Goal: Transaction & Acquisition: Book appointment/travel/reservation

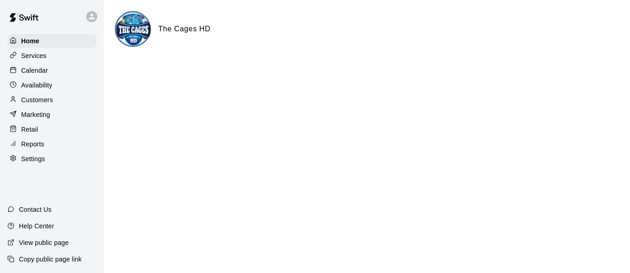
click at [47, 72] on p "Calendar" at bounding box center [34, 70] width 27 height 9
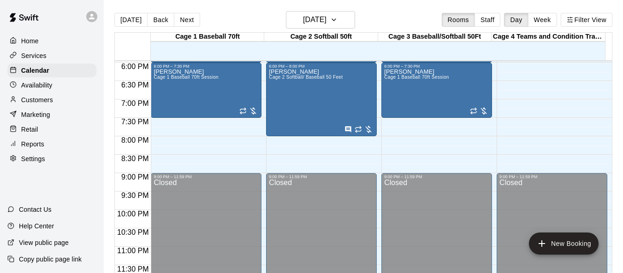
scroll to position [525, 0]
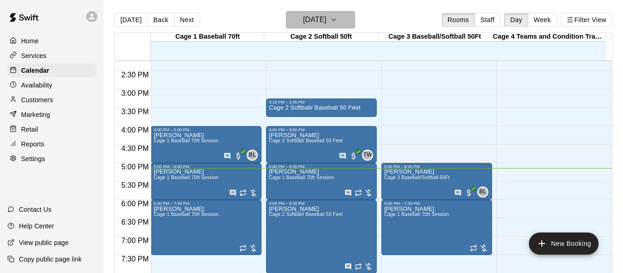
click at [337, 20] on icon "button" at bounding box center [333, 19] width 7 height 11
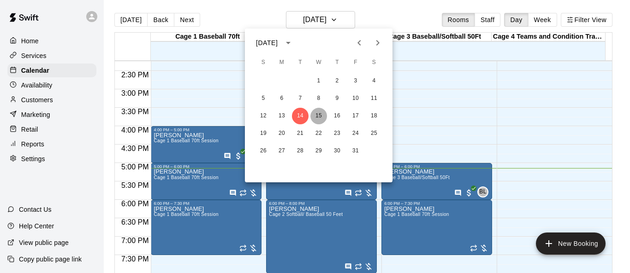
click at [321, 115] on button "15" at bounding box center [318, 116] width 17 height 17
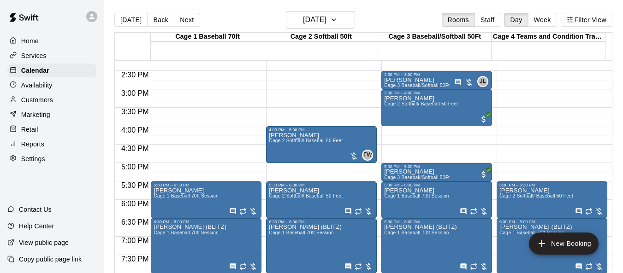
click at [52, 104] on p "Customers" at bounding box center [37, 99] width 32 height 9
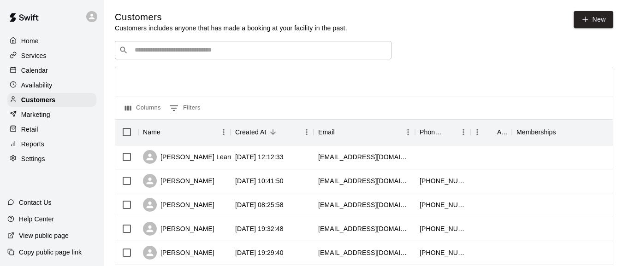
click at [174, 54] on input "Search customers by name or email" at bounding box center [259, 50] width 255 height 9
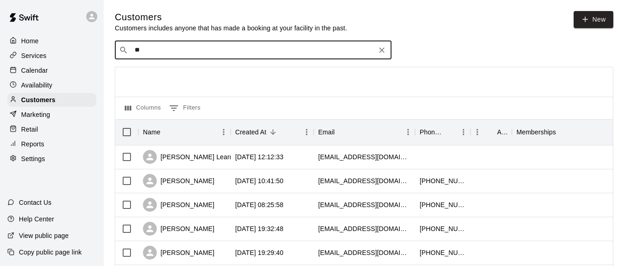
type input "***"
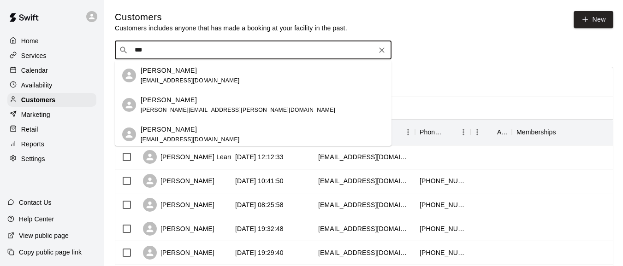
click at [168, 75] on div "[PERSON_NAME] [EMAIL_ADDRESS][DOMAIN_NAME]" at bounding box center [190, 76] width 99 height 20
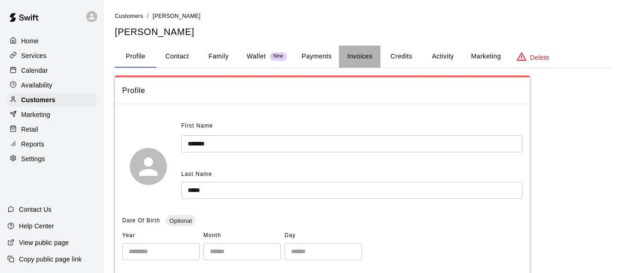
click at [367, 61] on button "Invoices" at bounding box center [359, 57] width 41 height 22
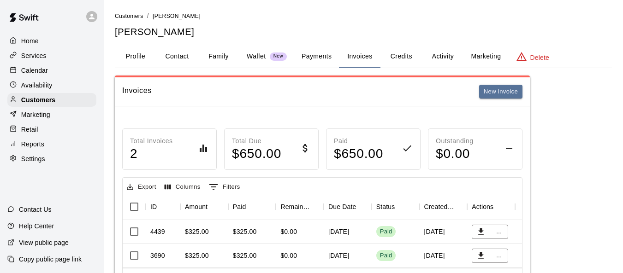
click at [30, 68] on p "Calendar" at bounding box center [34, 70] width 27 height 9
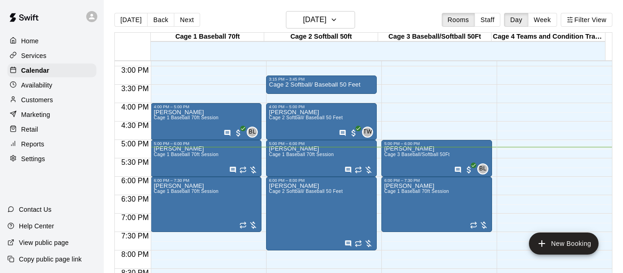
scroll to position [542, 0]
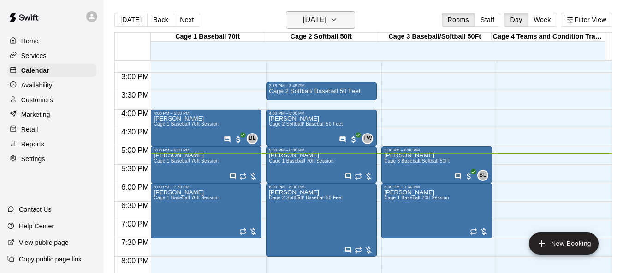
click at [337, 24] on icon "button" at bounding box center [333, 19] width 7 height 11
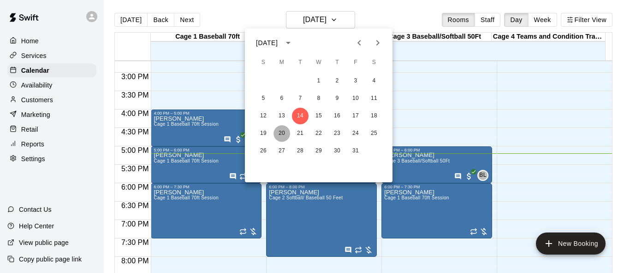
click at [286, 131] on button "20" at bounding box center [281, 133] width 17 height 17
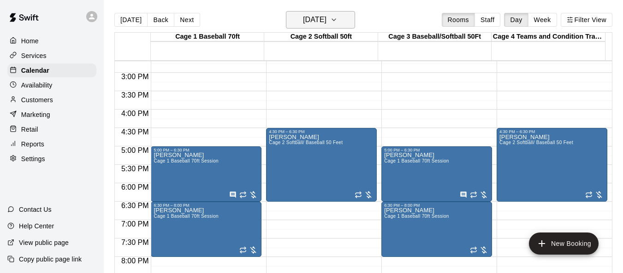
click at [351, 23] on button "[DATE]" at bounding box center [320, 20] width 69 height 18
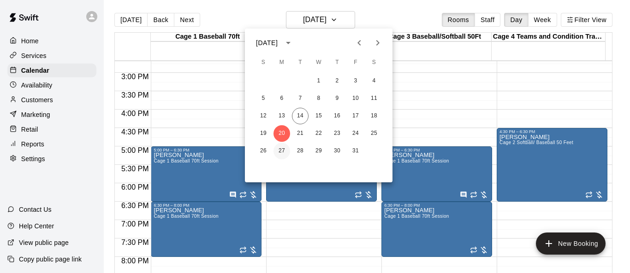
click at [282, 150] on button "27" at bounding box center [281, 151] width 17 height 17
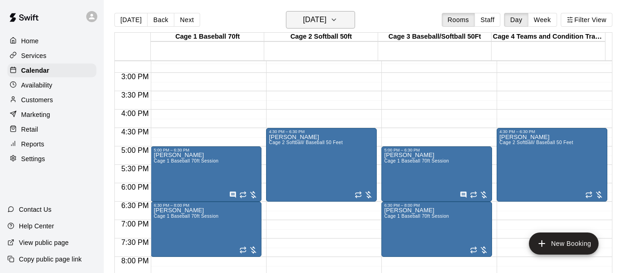
click at [337, 24] on icon "button" at bounding box center [333, 19] width 7 height 11
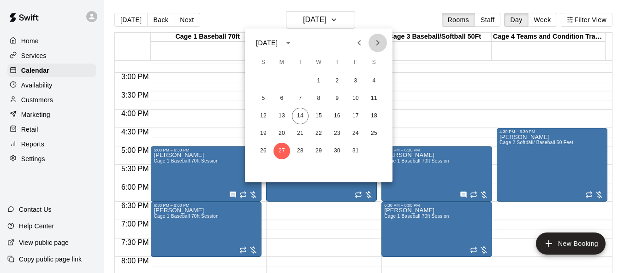
click at [381, 44] on icon "Next month" at bounding box center [377, 42] width 11 height 11
click at [283, 100] on button "3" at bounding box center [281, 98] width 17 height 17
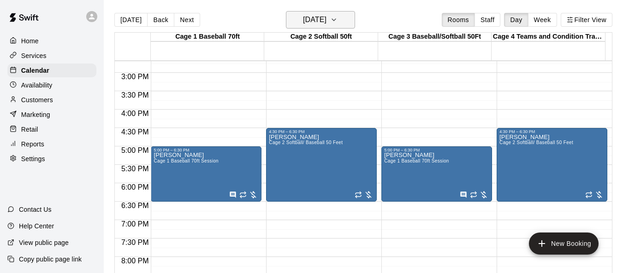
click at [337, 22] on icon "button" at bounding box center [333, 19] width 7 height 11
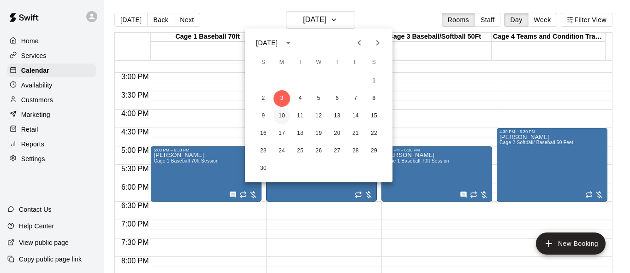
click at [280, 115] on button "10" at bounding box center [281, 116] width 17 height 17
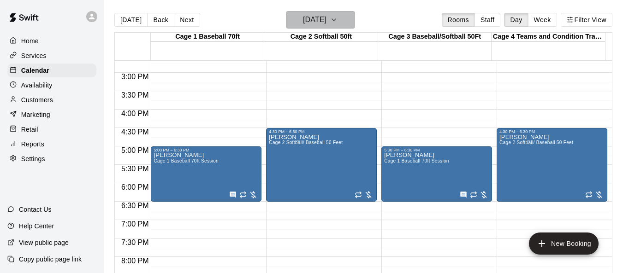
click at [337, 20] on icon "button" at bounding box center [333, 19] width 7 height 11
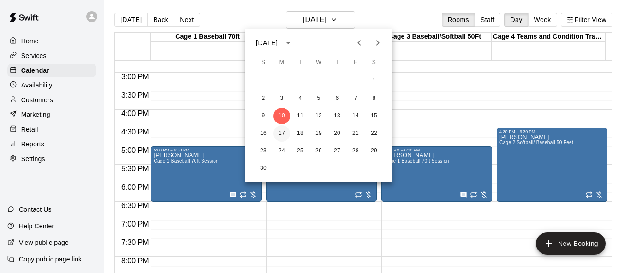
click at [282, 134] on button "17" at bounding box center [281, 133] width 17 height 17
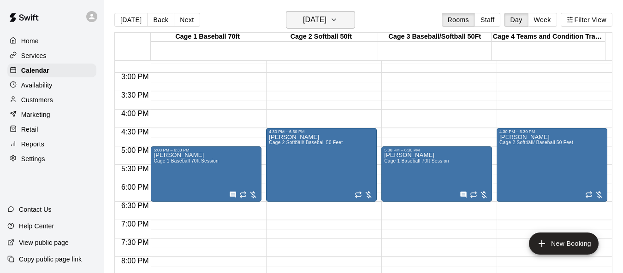
click at [337, 22] on icon "button" at bounding box center [333, 19] width 7 height 11
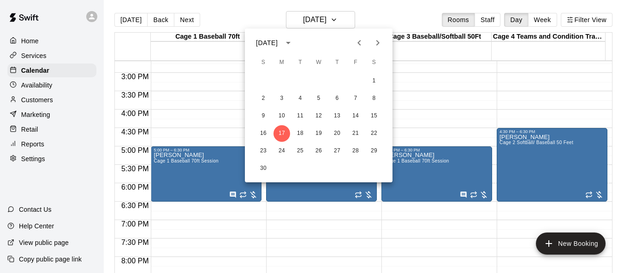
click at [365, 42] on button "Previous month" at bounding box center [359, 43] width 18 height 18
click at [375, 44] on icon "Next month" at bounding box center [377, 42] width 11 height 11
click at [33, 103] on div at bounding box center [315, 136] width 630 height 273
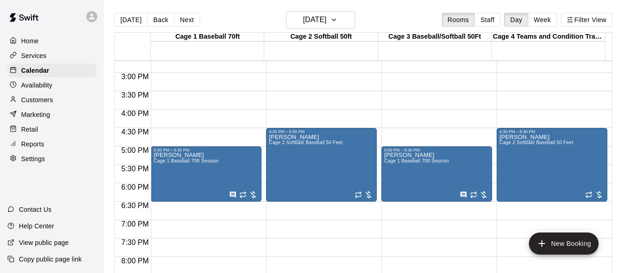
click at [33, 103] on p "Customers" at bounding box center [37, 99] width 32 height 9
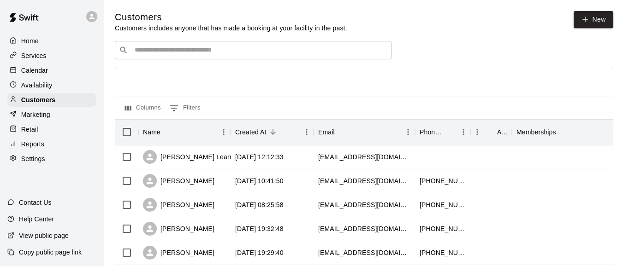
click at [169, 54] on input "Search customers by name or email" at bounding box center [259, 50] width 255 height 9
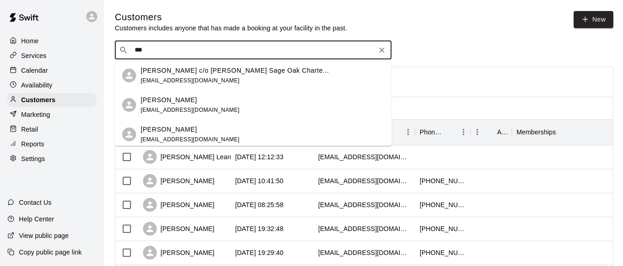
type input "****"
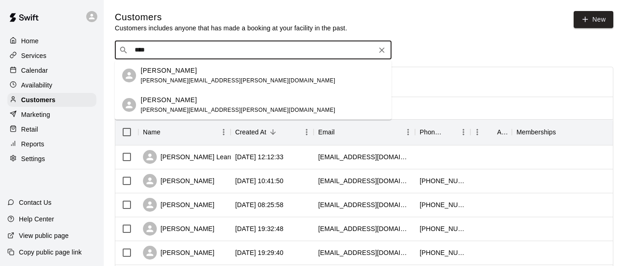
click at [182, 111] on span "[PERSON_NAME][EMAIL_ADDRESS][PERSON_NAME][DOMAIN_NAME]" at bounding box center [238, 110] width 195 height 6
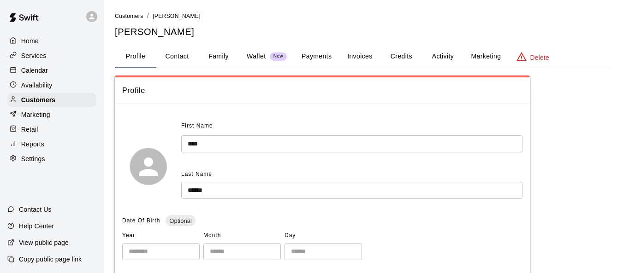
click at [364, 58] on button "Invoices" at bounding box center [359, 57] width 41 height 22
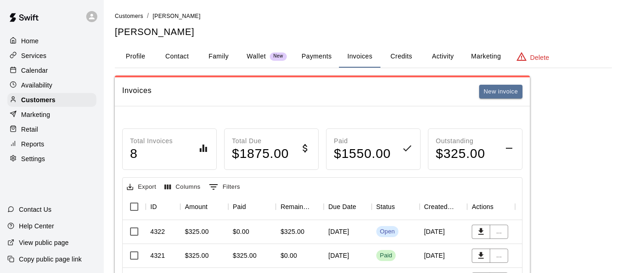
click at [386, 232] on div "Open" at bounding box center [387, 232] width 15 height 9
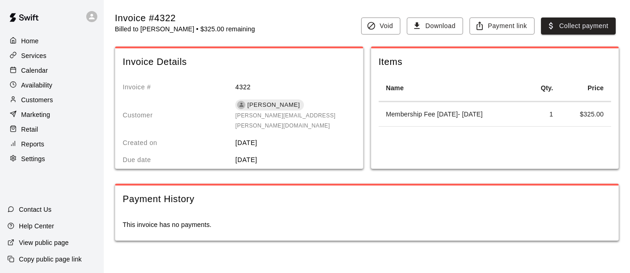
click at [40, 71] on p "Calendar" at bounding box center [34, 70] width 27 height 9
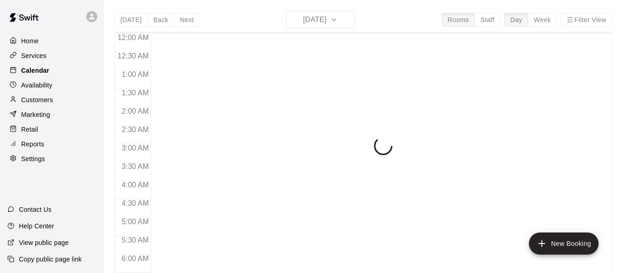
scroll to position [635, 0]
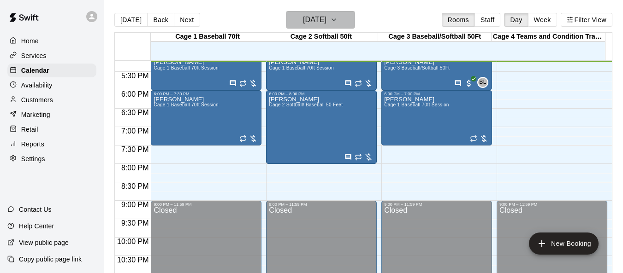
click at [337, 23] on icon "button" at bounding box center [333, 19] width 7 height 11
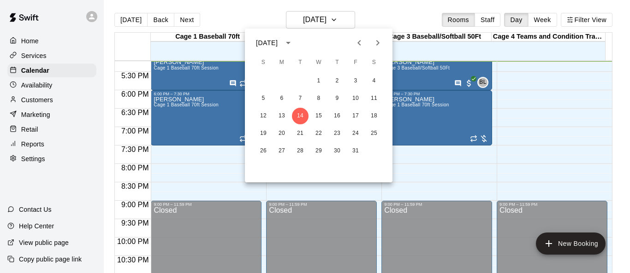
click at [380, 41] on icon "Next month" at bounding box center [377, 42] width 11 height 11
click at [31, 42] on div at bounding box center [315, 136] width 630 height 273
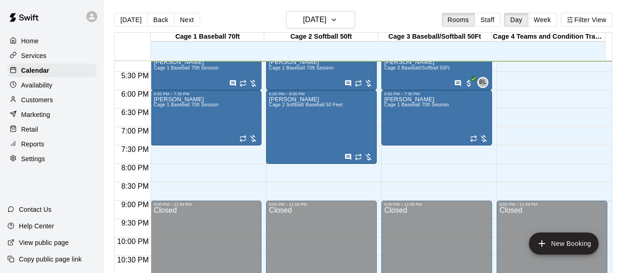
click at [31, 42] on p "Home" at bounding box center [30, 40] width 18 height 9
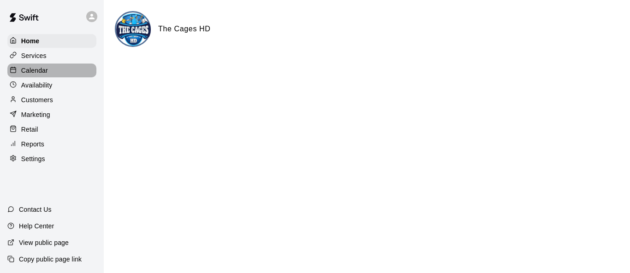
click at [39, 72] on p "Calendar" at bounding box center [34, 70] width 27 height 9
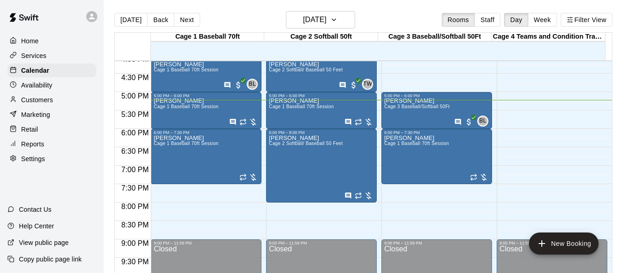
scroll to position [542, 0]
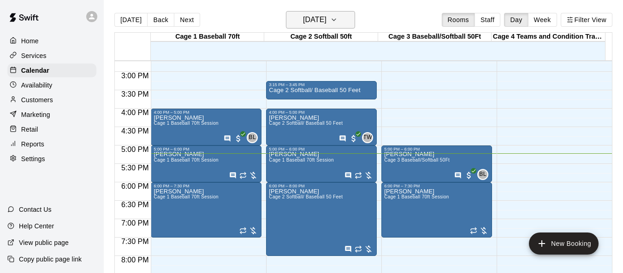
click at [337, 21] on icon "button" at bounding box center [333, 19] width 7 height 11
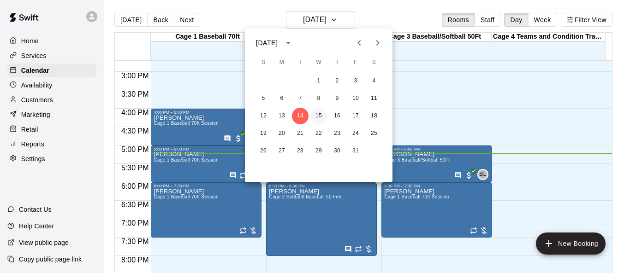
click at [319, 114] on button "15" at bounding box center [318, 116] width 17 height 17
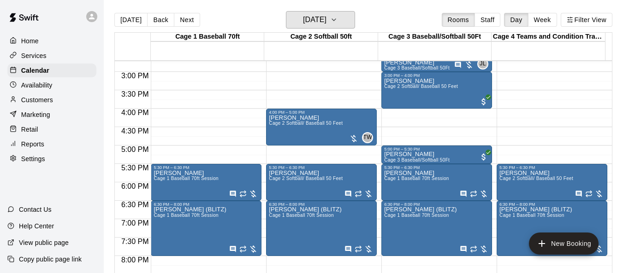
scroll to position [450, 0]
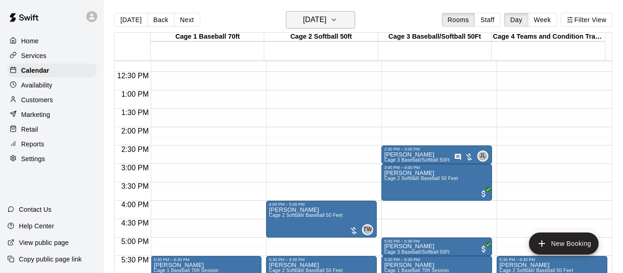
click at [337, 18] on icon "button" at bounding box center [333, 19] width 7 height 11
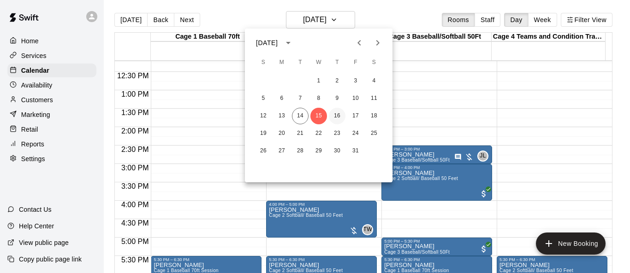
click at [340, 118] on button "16" at bounding box center [337, 116] width 17 height 17
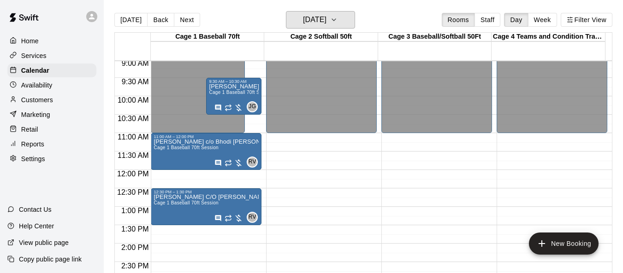
scroll to position [312, 0]
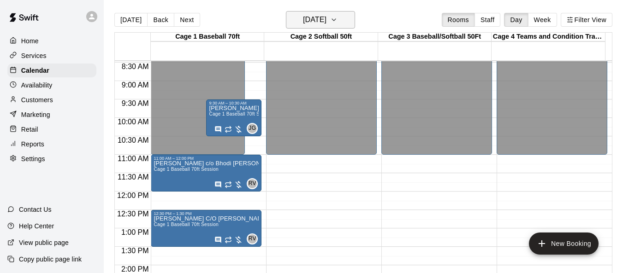
click at [337, 21] on icon "button" at bounding box center [333, 19] width 7 height 11
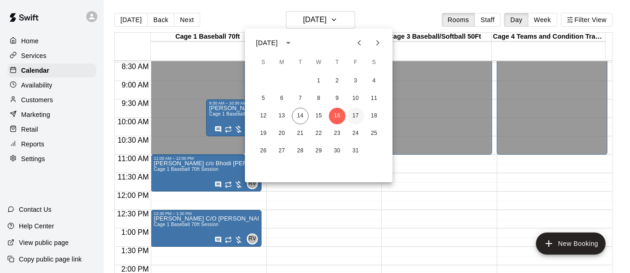
click at [356, 119] on button "17" at bounding box center [355, 116] width 17 height 17
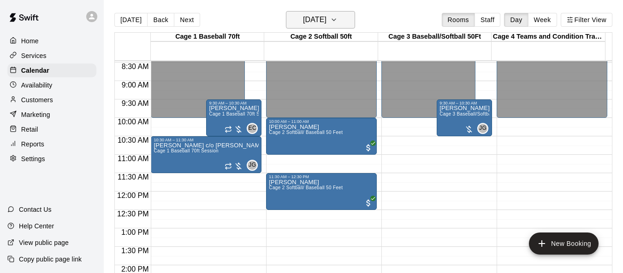
click at [337, 21] on icon "button" at bounding box center [333, 19] width 7 height 11
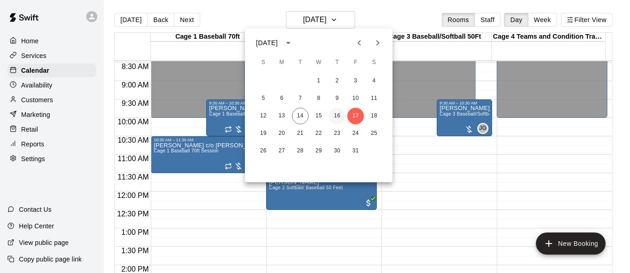
click at [339, 118] on button "16" at bounding box center [337, 116] width 17 height 17
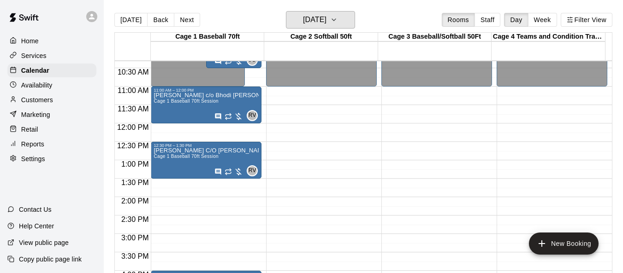
scroll to position [496, 0]
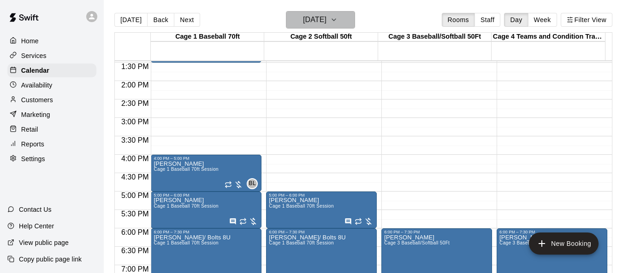
click at [337, 22] on icon "button" at bounding box center [333, 19] width 7 height 11
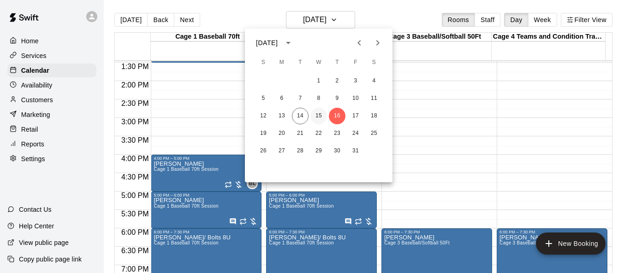
click at [318, 114] on button "15" at bounding box center [318, 116] width 17 height 17
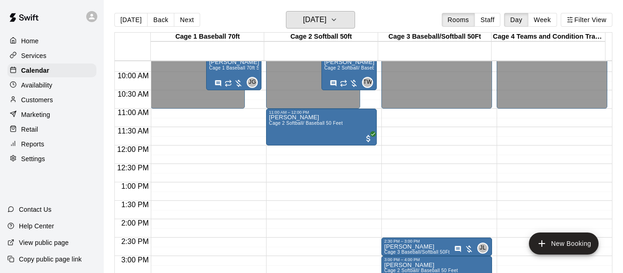
scroll to position [312, 0]
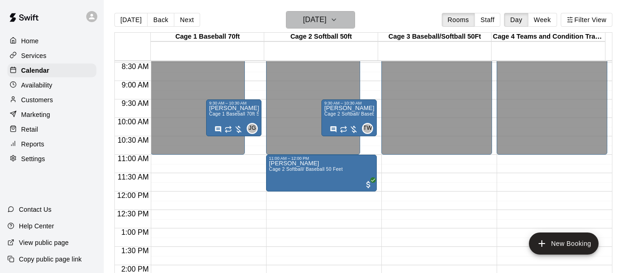
click at [337, 21] on icon "button" at bounding box center [333, 19] width 7 height 11
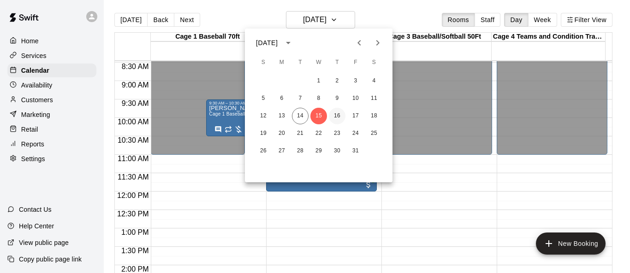
click at [337, 118] on button "16" at bounding box center [337, 116] width 17 height 17
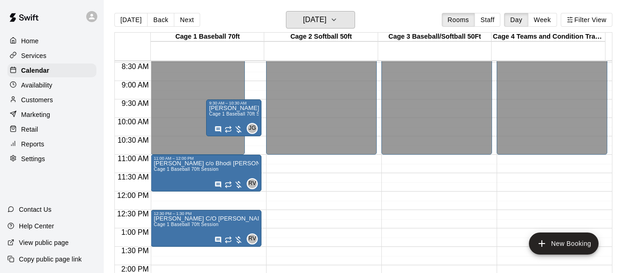
scroll to position [450, 0]
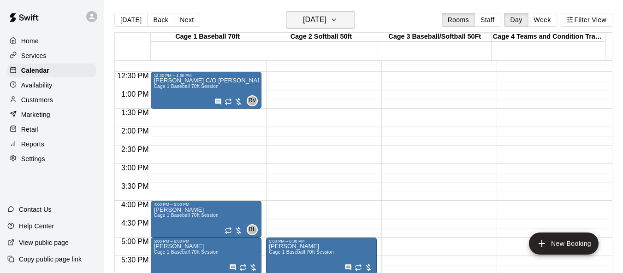
click at [337, 23] on icon "button" at bounding box center [333, 19] width 7 height 11
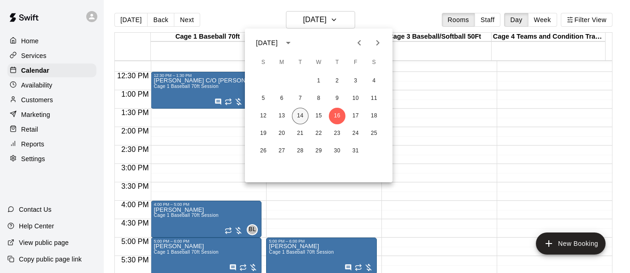
click at [297, 115] on button "14" at bounding box center [300, 116] width 17 height 17
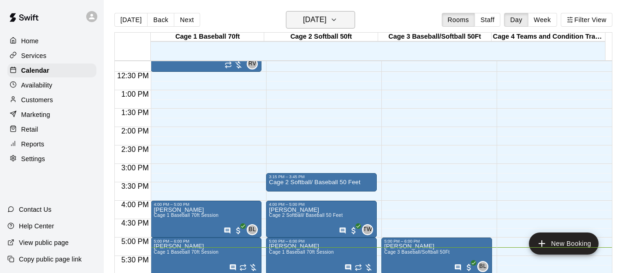
click at [337, 24] on icon "button" at bounding box center [333, 19] width 7 height 11
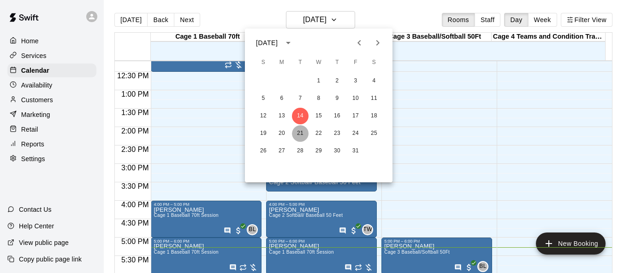
click at [299, 131] on button "21" at bounding box center [300, 133] width 17 height 17
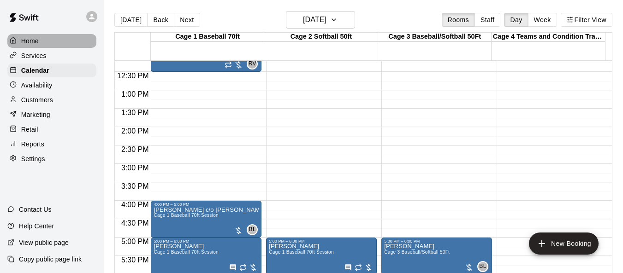
click at [46, 42] on div "Home" at bounding box center [51, 41] width 89 height 14
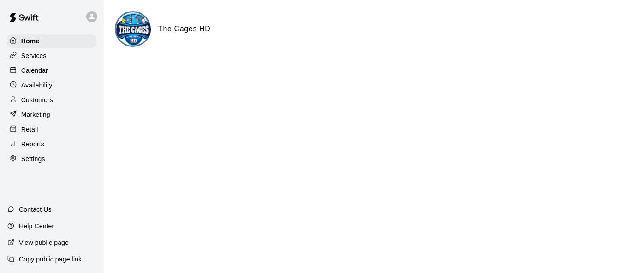
click at [36, 75] on p "Calendar" at bounding box center [34, 70] width 27 height 9
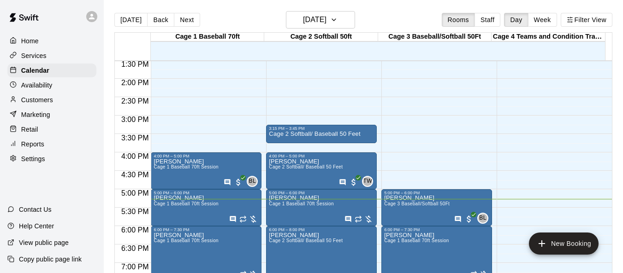
scroll to position [496, 0]
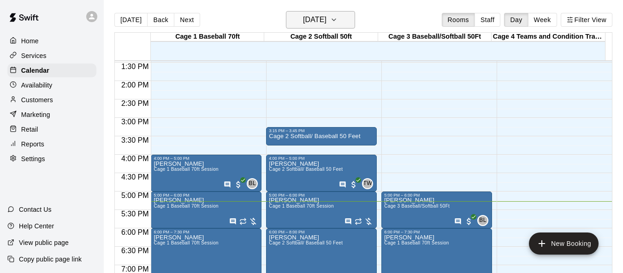
click at [337, 22] on icon "button" at bounding box center [333, 19] width 7 height 11
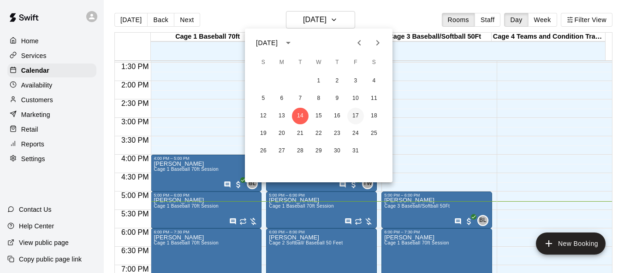
click at [359, 116] on button "17" at bounding box center [355, 116] width 17 height 17
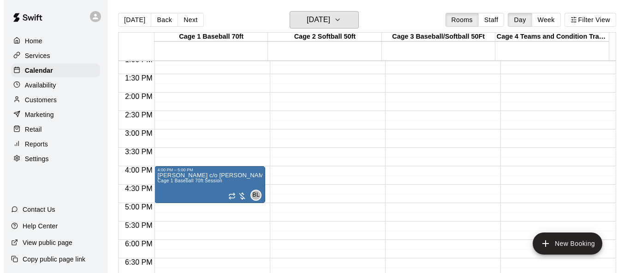
scroll to position [479, 0]
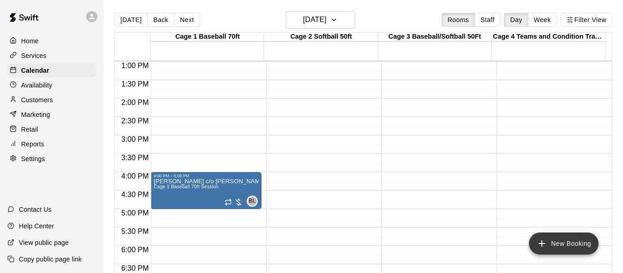
click at [571, 240] on button "New Booking" at bounding box center [564, 244] width 70 height 22
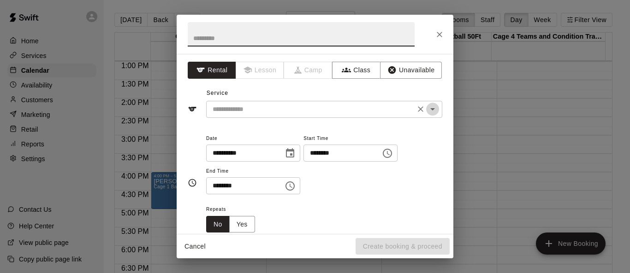
click at [427, 113] on icon "Open" at bounding box center [432, 109] width 11 height 11
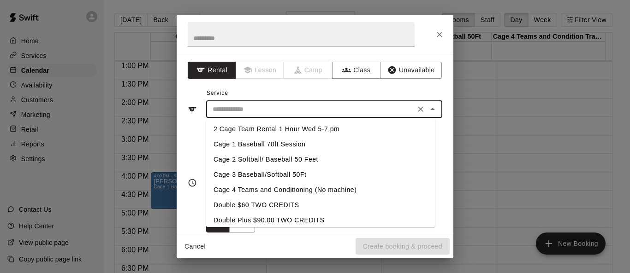
click at [283, 160] on li "Cage 2 Softball/ Baseball 50 Feet" at bounding box center [320, 159] width 229 height 15
type input "**********"
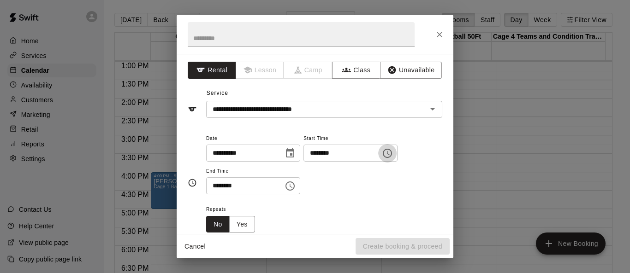
click at [393, 152] on icon "Choose time, selected time is 5:00 PM" at bounding box center [387, 153] width 11 height 11
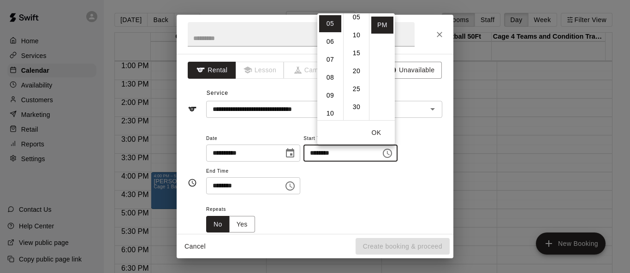
scroll to position [92, 0]
click at [354, 42] on li "30" at bounding box center [356, 39] width 22 height 17
type input "********"
click at [380, 134] on button "OK" at bounding box center [375, 132] width 29 height 17
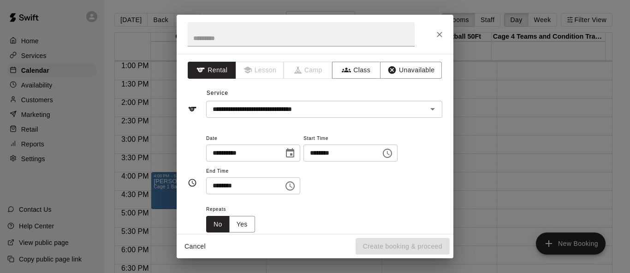
click at [295, 186] on icon "Choose time, selected time is 5:30 PM" at bounding box center [289, 186] width 9 height 9
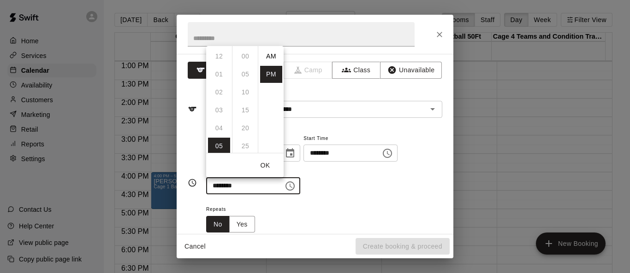
scroll to position [17, 0]
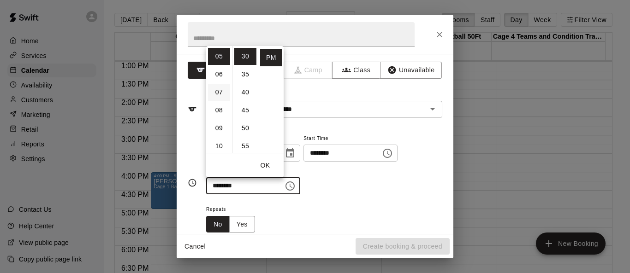
click at [220, 90] on li "07" at bounding box center [219, 92] width 22 height 17
click at [246, 57] on li "00" at bounding box center [245, 56] width 22 height 17
type input "********"
click at [265, 164] on button "OK" at bounding box center [264, 165] width 29 height 17
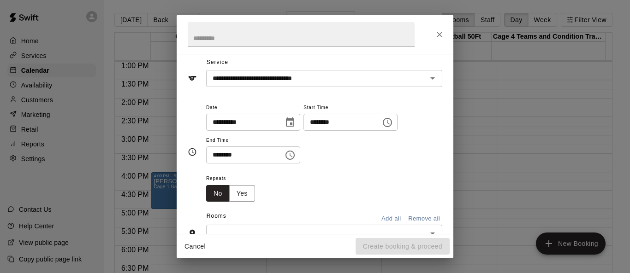
scroll to position [46, 0]
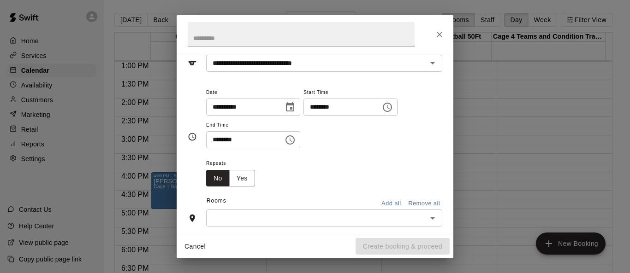
click at [429, 220] on icon "Open" at bounding box center [432, 218] width 11 height 11
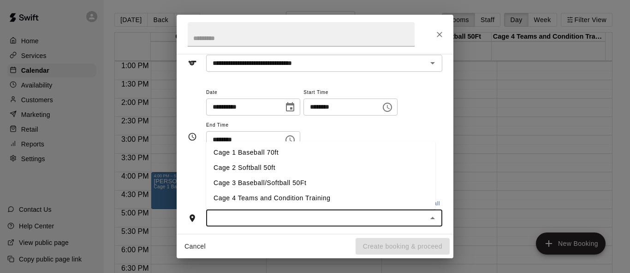
click at [294, 164] on li "Cage 2 Softball 50ft" at bounding box center [320, 167] width 229 height 15
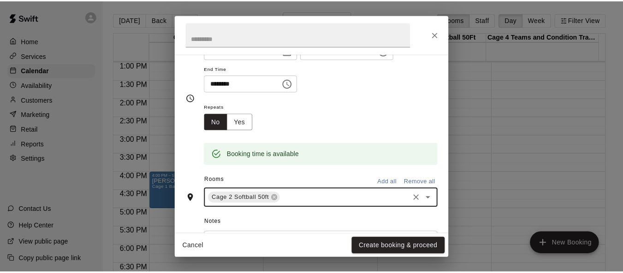
scroll to position [184, 0]
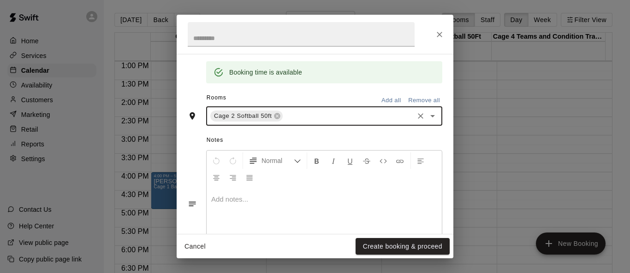
click at [286, 200] on p at bounding box center [324, 199] width 226 height 9
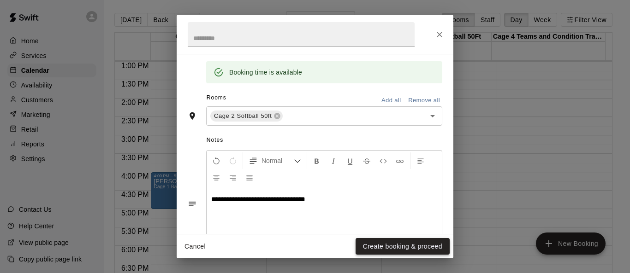
click at [389, 242] on button "Create booking & proceed" at bounding box center [402, 246] width 94 height 17
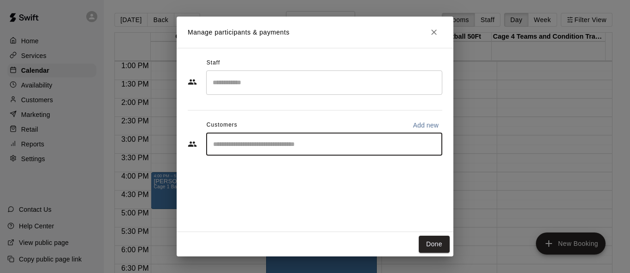
click at [336, 149] on input "Start typing to search customers..." at bounding box center [324, 144] width 228 height 9
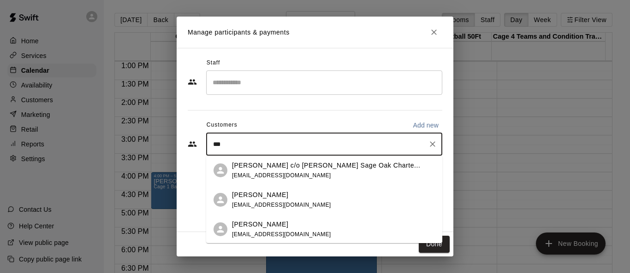
type input "****"
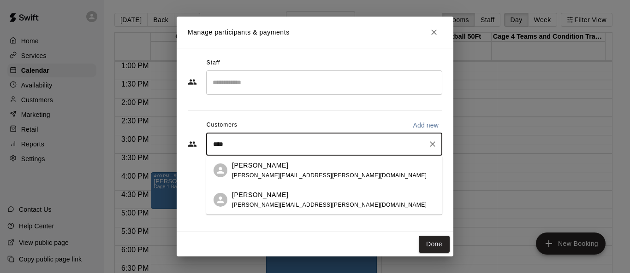
click at [286, 196] on div "[PERSON_NAME]" at bounding box center [329, 195] width 195 height 10
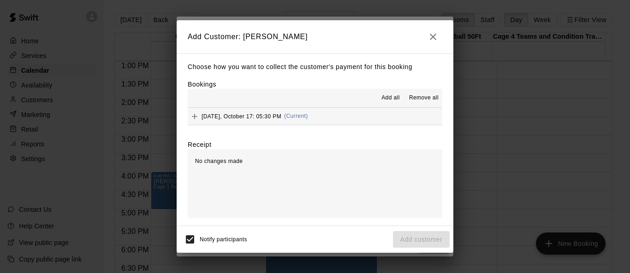
click at [389, 95] on span "Add all" at bounding box center [390, 98] width 18 height 9
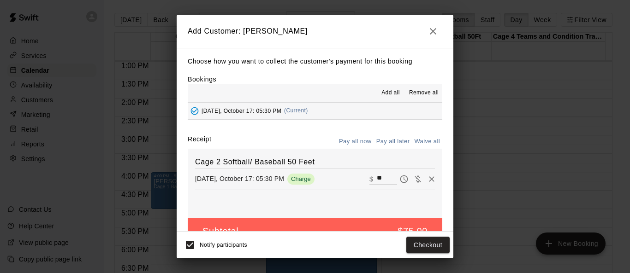
click at [381, 139] on button "Pay all later" at bounding box center [393, 142] width 38 height 14
click at [422, 242] on button "Add customer" at bounding box center [421, 245] width 57 height 17
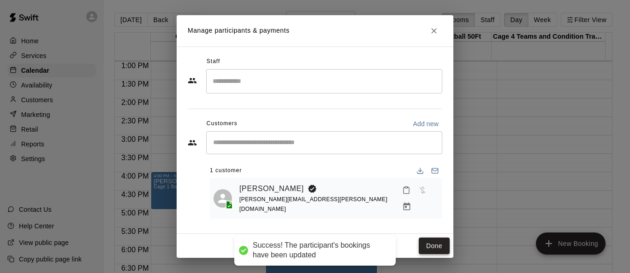
click at [429, 242] on button "Done" at bounding box center [434, 246] width 31 height 17
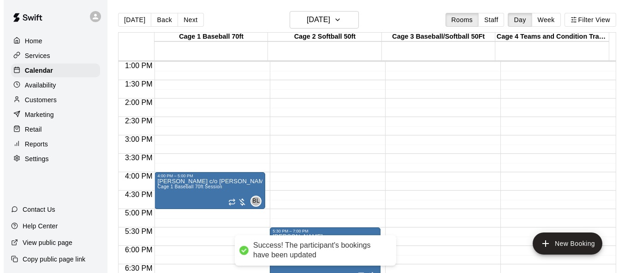
scroll to position [617, 0]
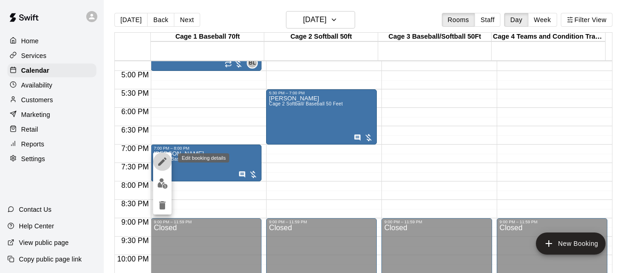
click at [162, 161] on icon "edit" at bounding box center [162, 162] width 8 height 8
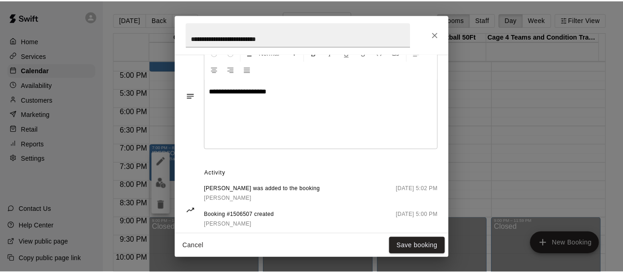
scroll to position [200, 0]
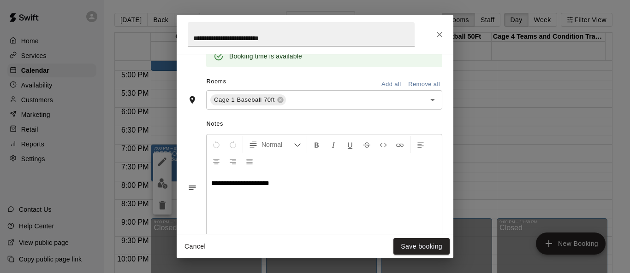
click at [440, 33] on icon "Close" at bounding box center [439, 34] width 9 height 9
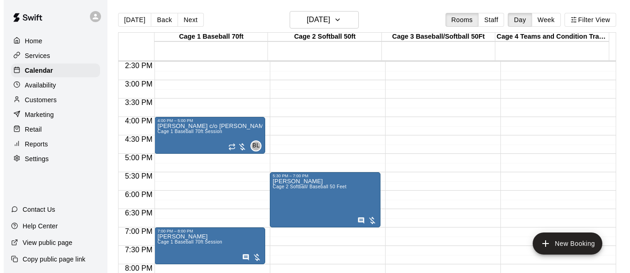
scroll to position [525, 0]
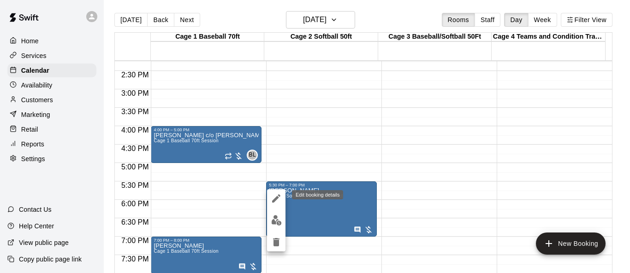
click at [273, 195] on icon "edit" at bounding box center [276, 198] width 11 height 11
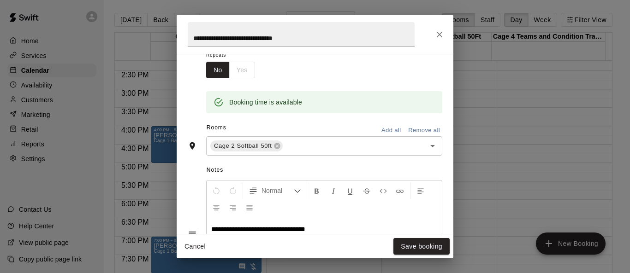
scroll to position [293, 0]
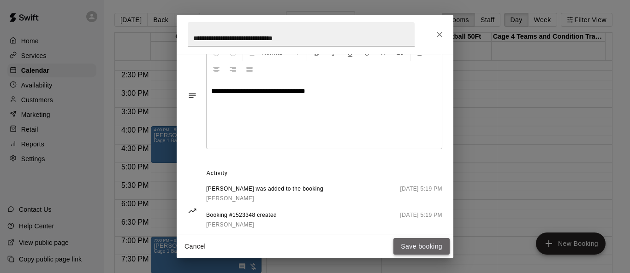
click at [423, 244] on button "Save booking" at bounding box center [421, 246] width 56 height 17
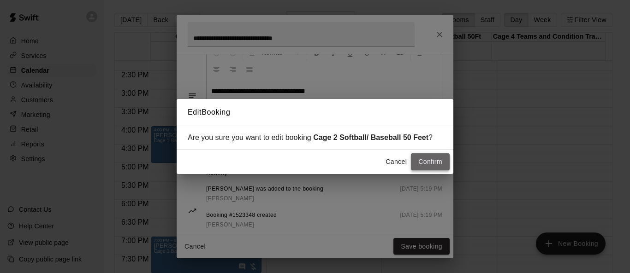
click at [427, 163] on button "Confirm" at bounding box center [430, 161] width 39 height 17
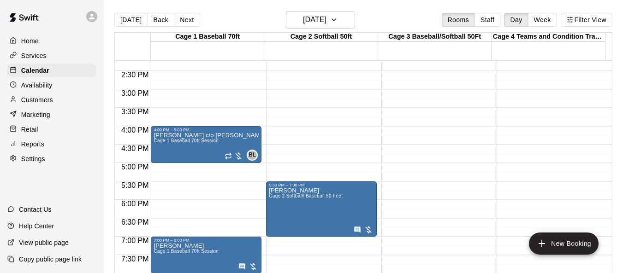
click at [37, 41] on p "Home" at bounding box center [30, 40] width 18 height 9
